Goal: Information Seeking & Learning: Understand process/instructions

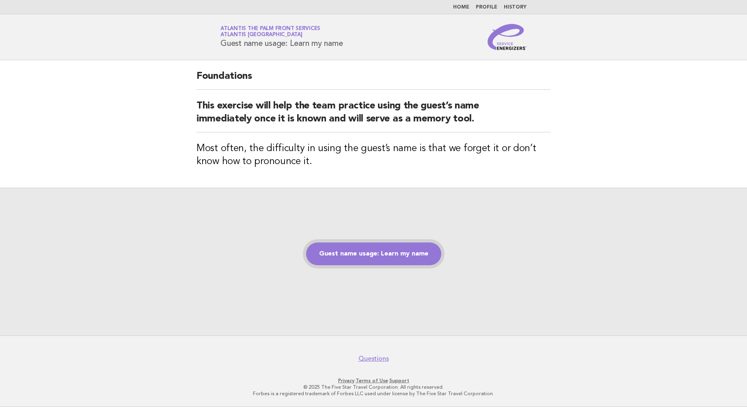
click at [365, 255] on link "Guest name usage: Learn my name" at bounding box center [373, 254] width 135 height 23
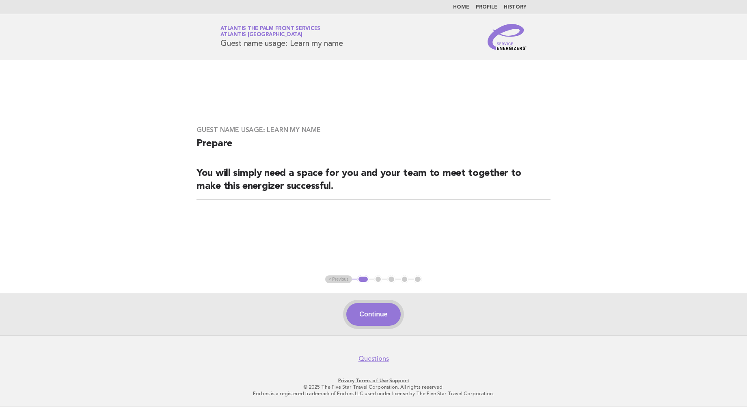
click at [370, 317] on button "Continue" at bounding box center [374, 314] width 54 height 23
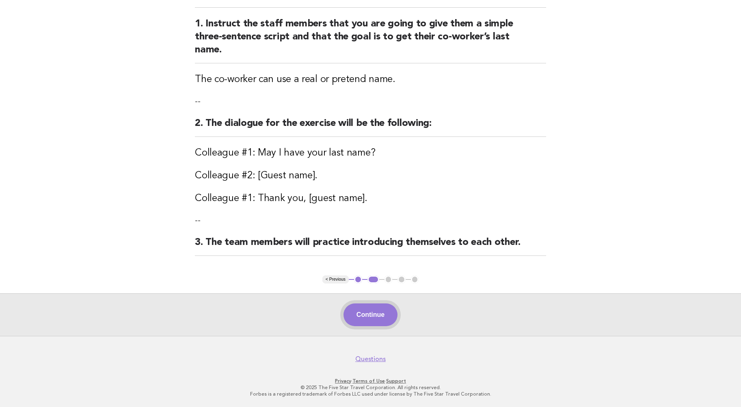
click at [366, 311] on button "Continue" at bounding box center [371, 314] width 54 height 23
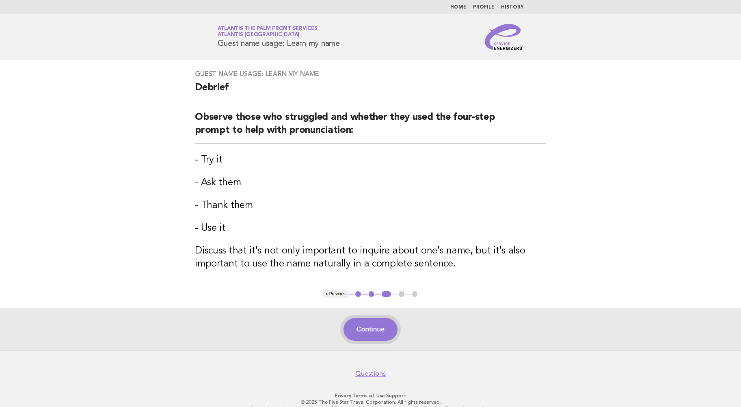
click at [371, 330] on button "Continue" at bounding box center [371, 329] width 54 height 23
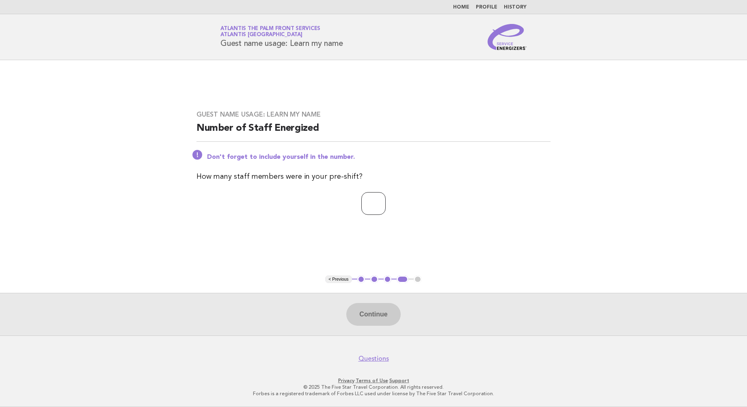
click at [374, 206] on input "number" at bounding box center [374, 203] width 24 height 23
type input "*"
type input "**"
click at [374, 316] on button "Continue" at bounding box center [374, 314] width 54 height 23
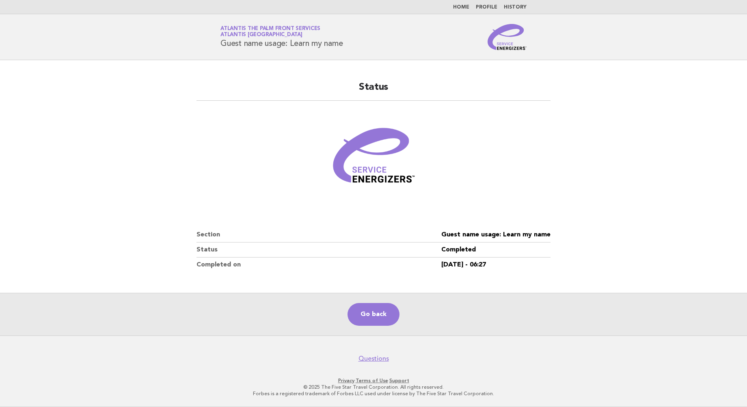
click at [82, 85] on main "Status Section Guest name usage: Learn my name Status Completed Completed on [D…" at bounding box center [373, 197] width 747 height 275
